Goal: Task Accomplishment & Management: Use online tool/utility

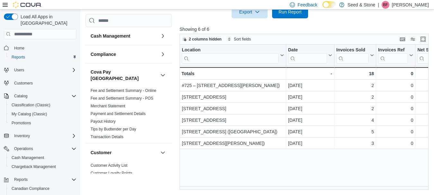
scroll to position [36, 0]
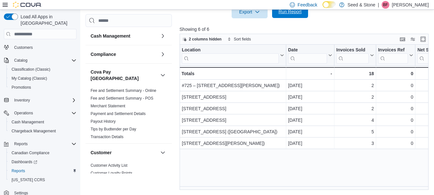
click at [292, 13] on span "Run Report" at bounding box center [289, 11] width 23 height 6
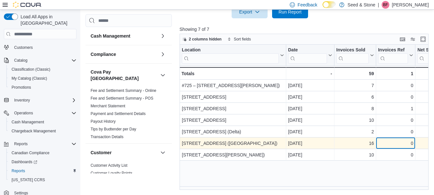
click at [391, 147] on div "0 - Invoices Ref, column 4, row 6" at bounding box center [395, 144] width 39 height 12
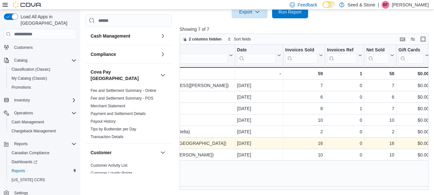
scroll to position [0, 90]
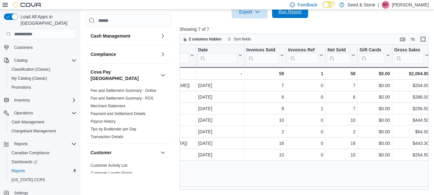
click at [296, 12] on span "Run Report" at bounding box center [289, 11] width 23 height 6
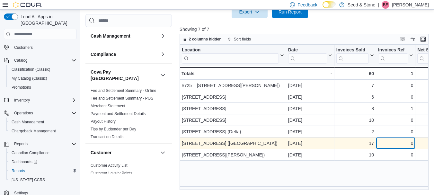
click at [401, 141] on div "0" at bounding box center [395, 144] width 35 height 8
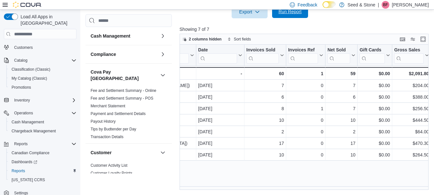
click at [289, 15] on span "Run Report" at bounding box center [290, 11] width 28 height 13
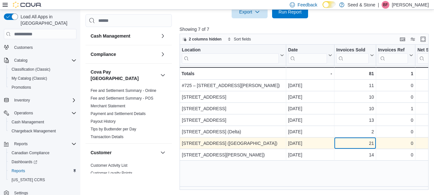
click at [364, 142] on div "21" at bounding box center [355, 144] width 38 height 8
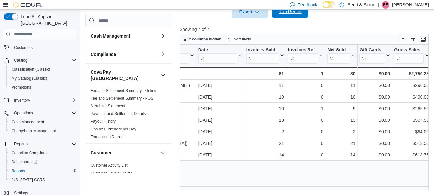
click at [294, 16] on span "Run Report" at bounding box center [290, 11] width 28 height 13
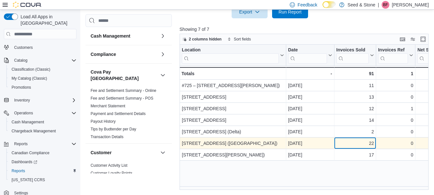
click at [360, 145] on div "22" at bounding box center [355, 144] width 38 height 8
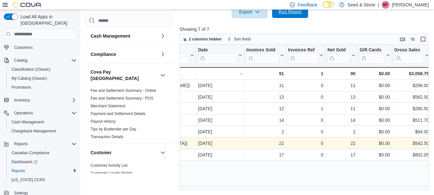
click at [290, 13] on span "Run Report" at bounding box center [289, 11] width 23 height 6
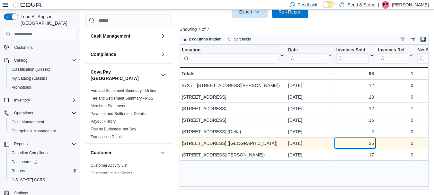
click at [361, 140] on div "26" at bounding box center [355, 144] width 38 height 8
